Goal: Communication & Community: Answer question/provide support

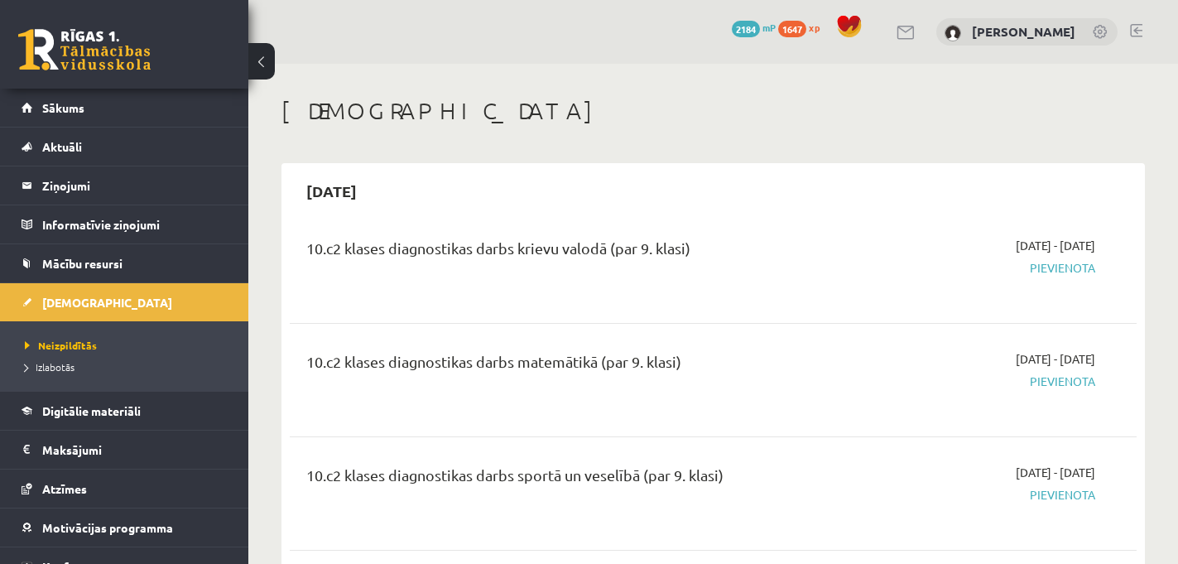
scroll to position [7733, 0]
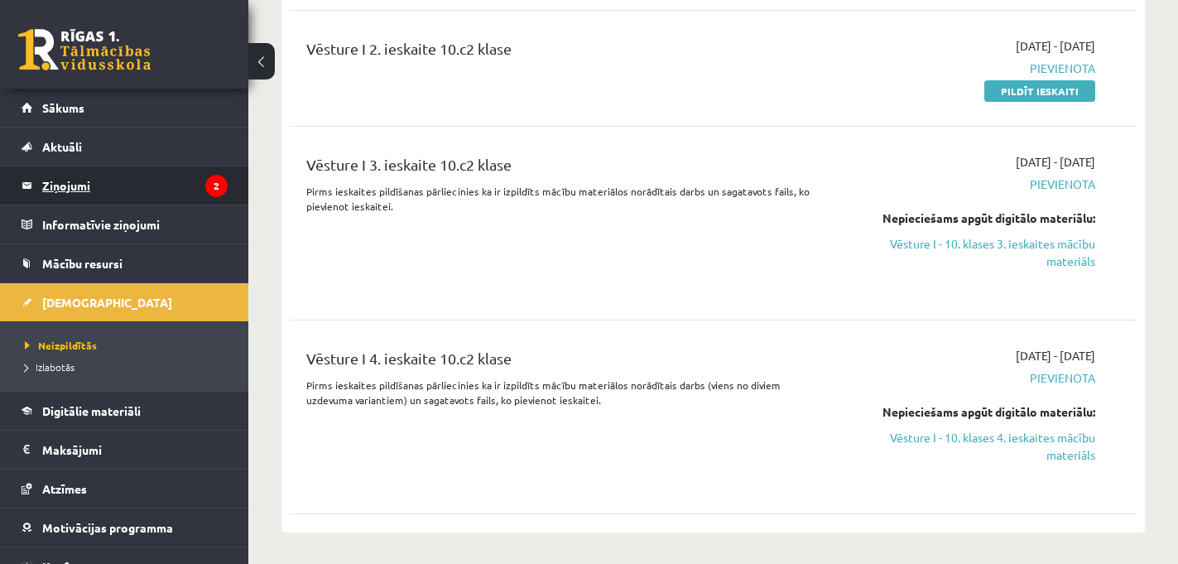
click at [85, 175] on legend "Ziņojumi 2" at bounding box center [134, 185] width 185 height 38
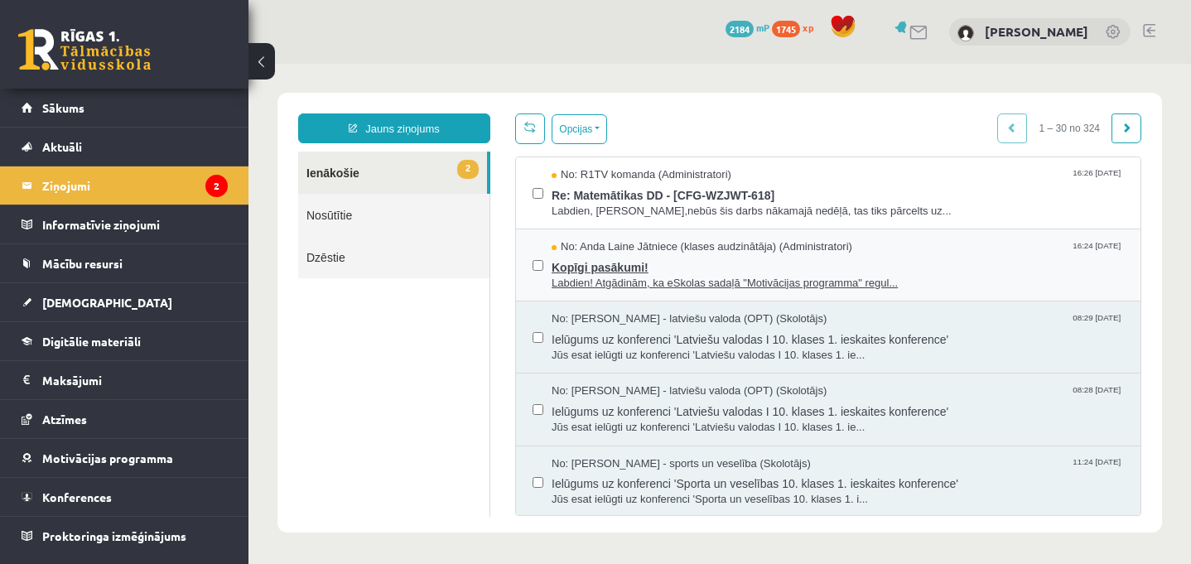
click at [628, 273] on span "Kopīgi pasākumi!" at bounding box center [838, 265] width 572 height 21
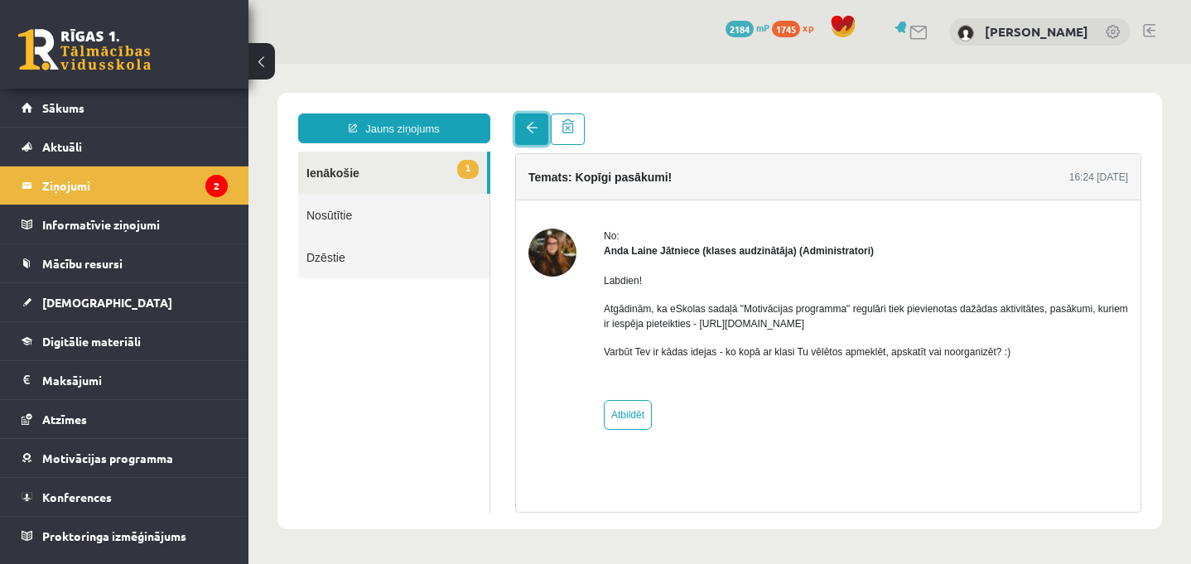
click at [518, 130] on link at bounding box center [531, 128] width 33 height 31
click at [417, 171] on link "1 Ienākošie" at bounding box center [392, 173] width 189 height 42
click at [340, 168] on link "1 Ienākošie" at bounding box center [392, 173] width 189 height 42
click at [325, 170] on link "1 Ienākošie" at bounding box center [392, 173] width 189 height 42
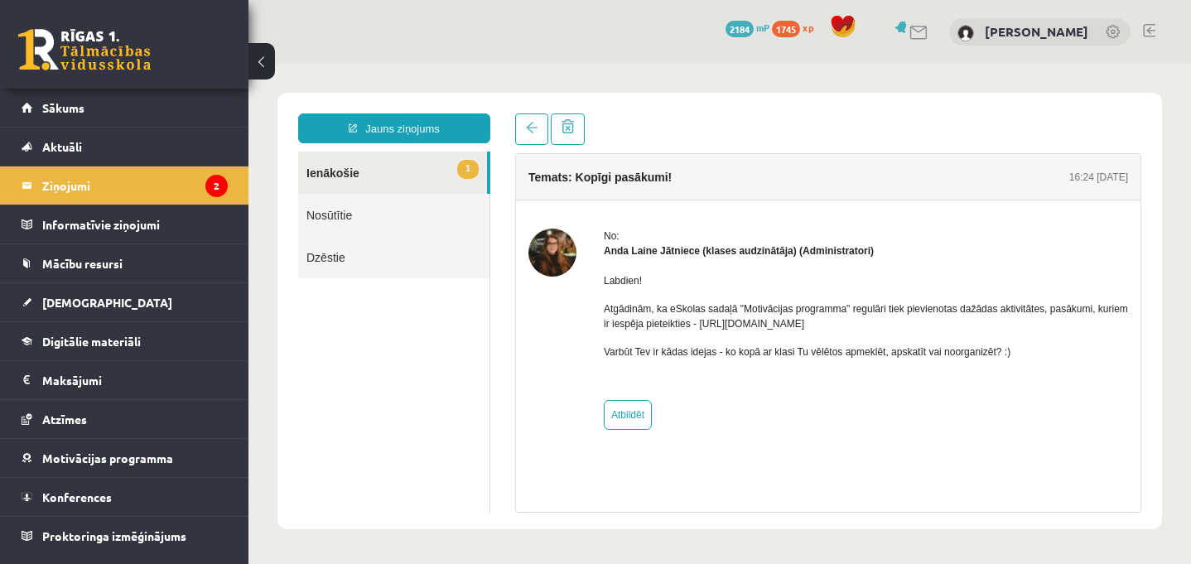
click at [387, 172] on link "1 Ienākošie" at bounding box center [392, 173] width 189 height 42
click at [465, 166] on span "1" at bounding box center [468, 169] width 22 height 19
click at [534, 129] on span at bounding box center [532, 128] width 12 height 12
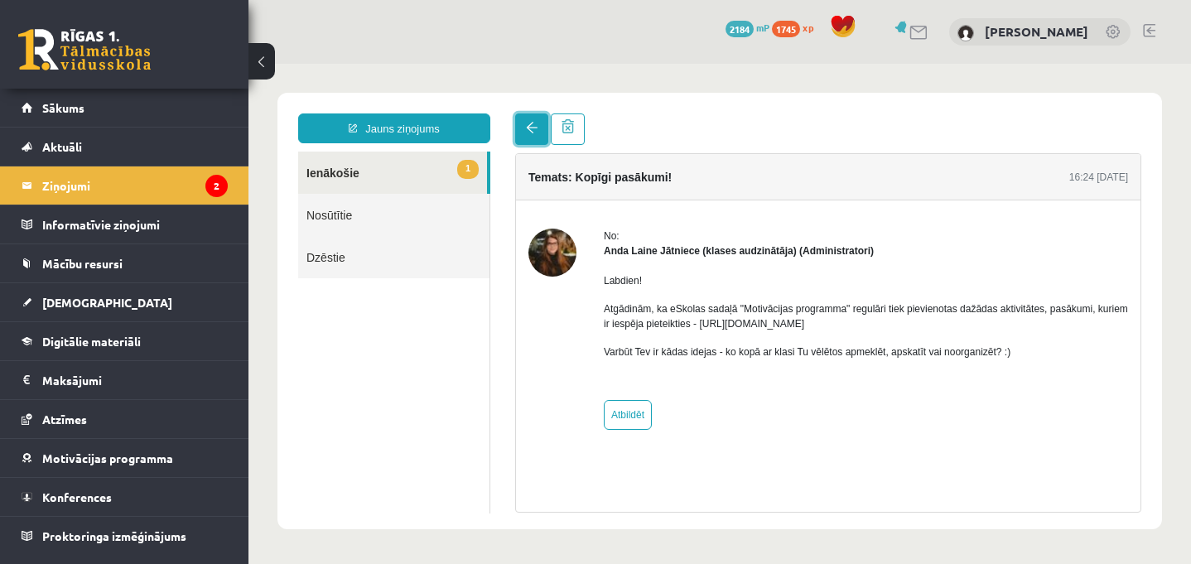
click at [534, 129] on span at bounding box center [532, 128] width 12 height 12
click at [66, 183] on legend "Ziņojumi 2" at bounding box center [134, 185] width 185 height 38
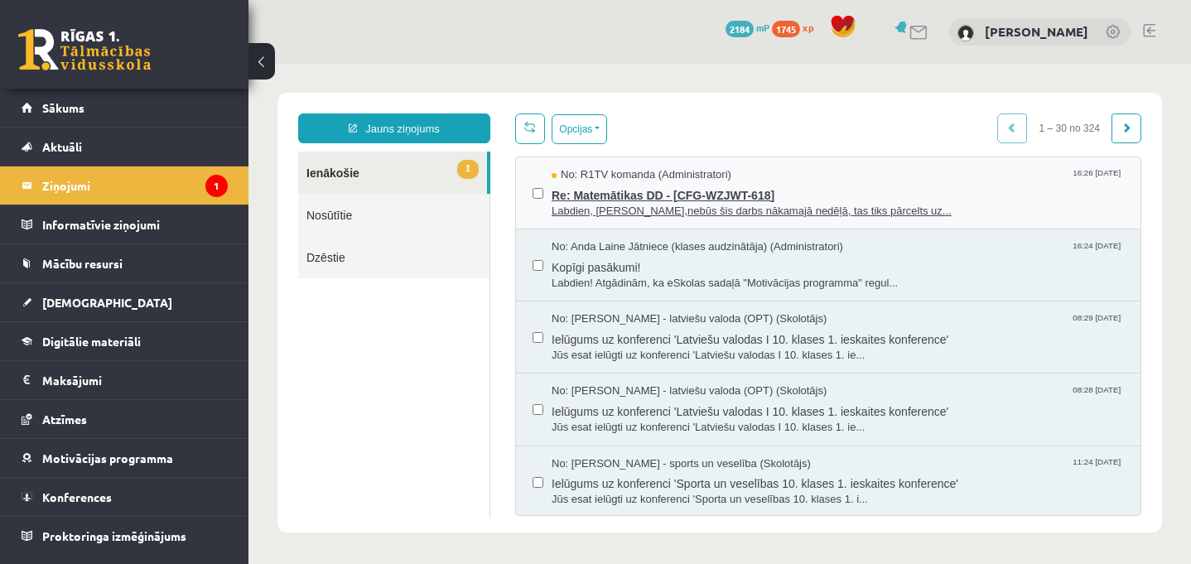
click at [619, 207] on span "Labdien, Anna,nebūs šis darbs nākamajā nedēļā, tas tiks pārcelts uz..." at bounding box center [838, 212] width 572 height 16
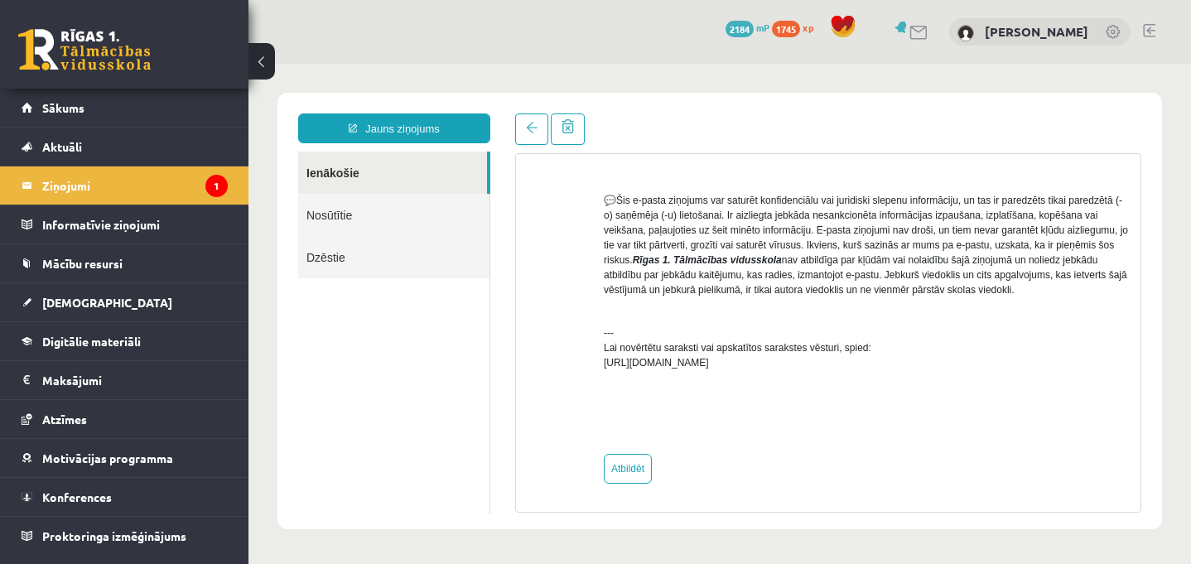
scroll to position [652, 0]
click at [170, 111] on link "Sākums" at bounding box center [125, 108] width 206 height 38
